Goal: Task Accomplishment & Management: Manage account settings

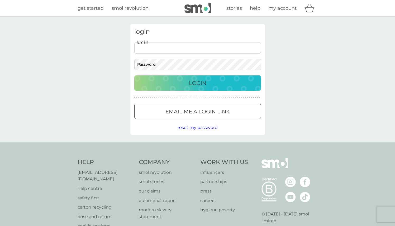
click at [207, 49] on input "Email" at bounding box center [197, 47] width 127 height 11
type input "[EMAIL_ADDRESS][PERSON_NAME][DOMAIN_NAME]"
click at [200, 83] on p "Login" at bounding box center [197, 83] width 17 height 8
